Goal: Task Accomplishment & Management: Manage account settings

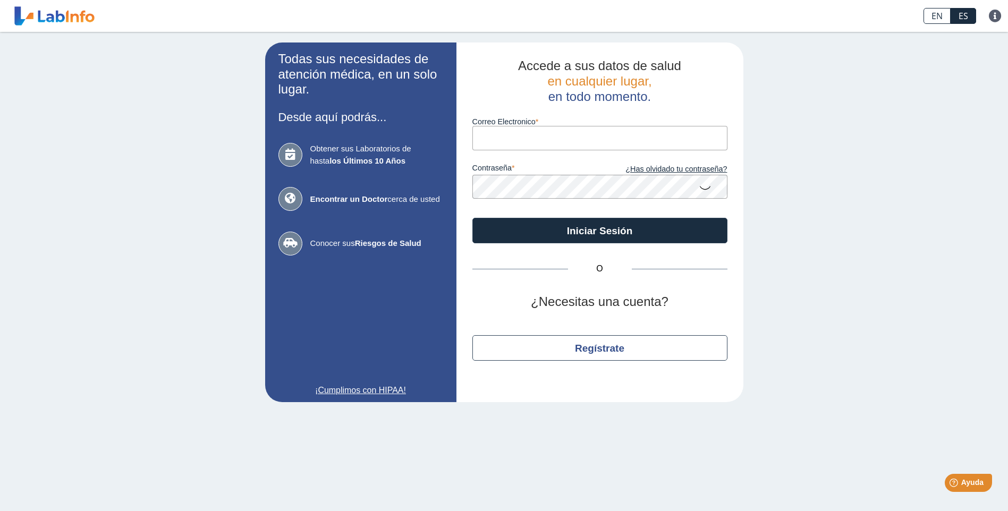
click at [521, 137] on input "Correo Electronico" at bounding box center [599, 138] width 255 height 24
type input "[EMAIL_ADDRESS][DOMAIN_NAME]"
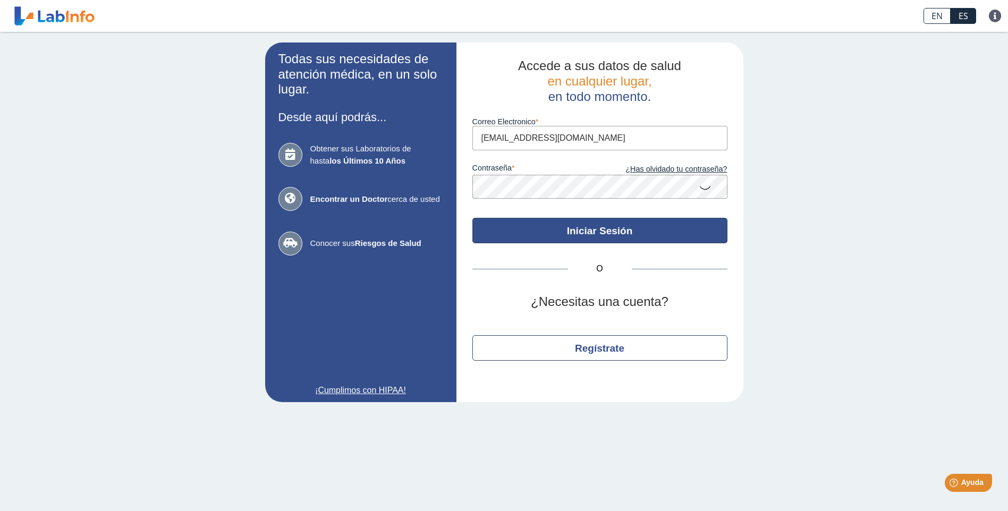
click at [623, 233] on button "Iniciar Sesión" at bounding box center [599, 230] width 255 height 25
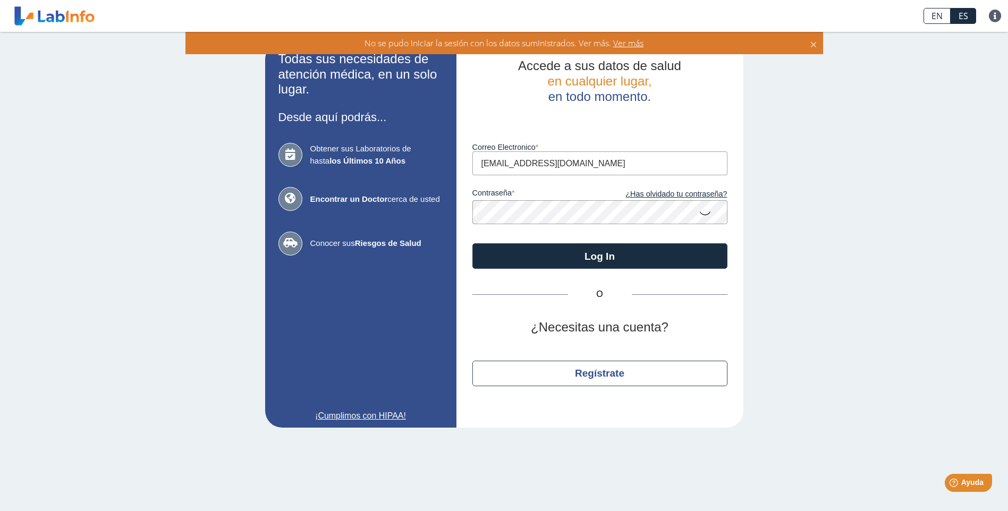
click at [703, 214] on icon at bounding box center [705, 212] width 13 height 21
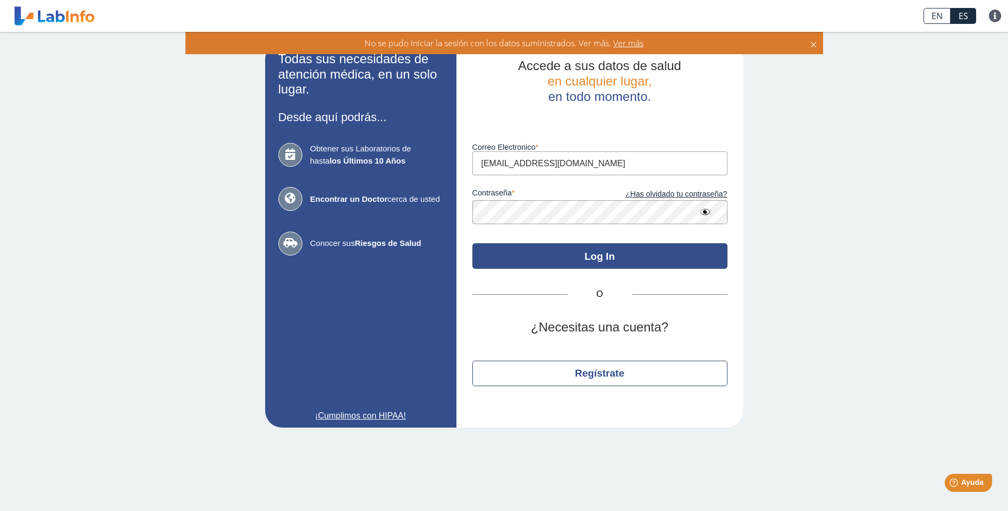
click at [580, 253] on button "Log In" at bounding box center [599, 255] width 255 height 25
click at [604, 258] on button "Log In" at bounding box center [599, 255] width 255 height 25
click at [602, 257] on button "Log In" at bounding box center [599, 255] width 255 height 25
